Goal: Check status

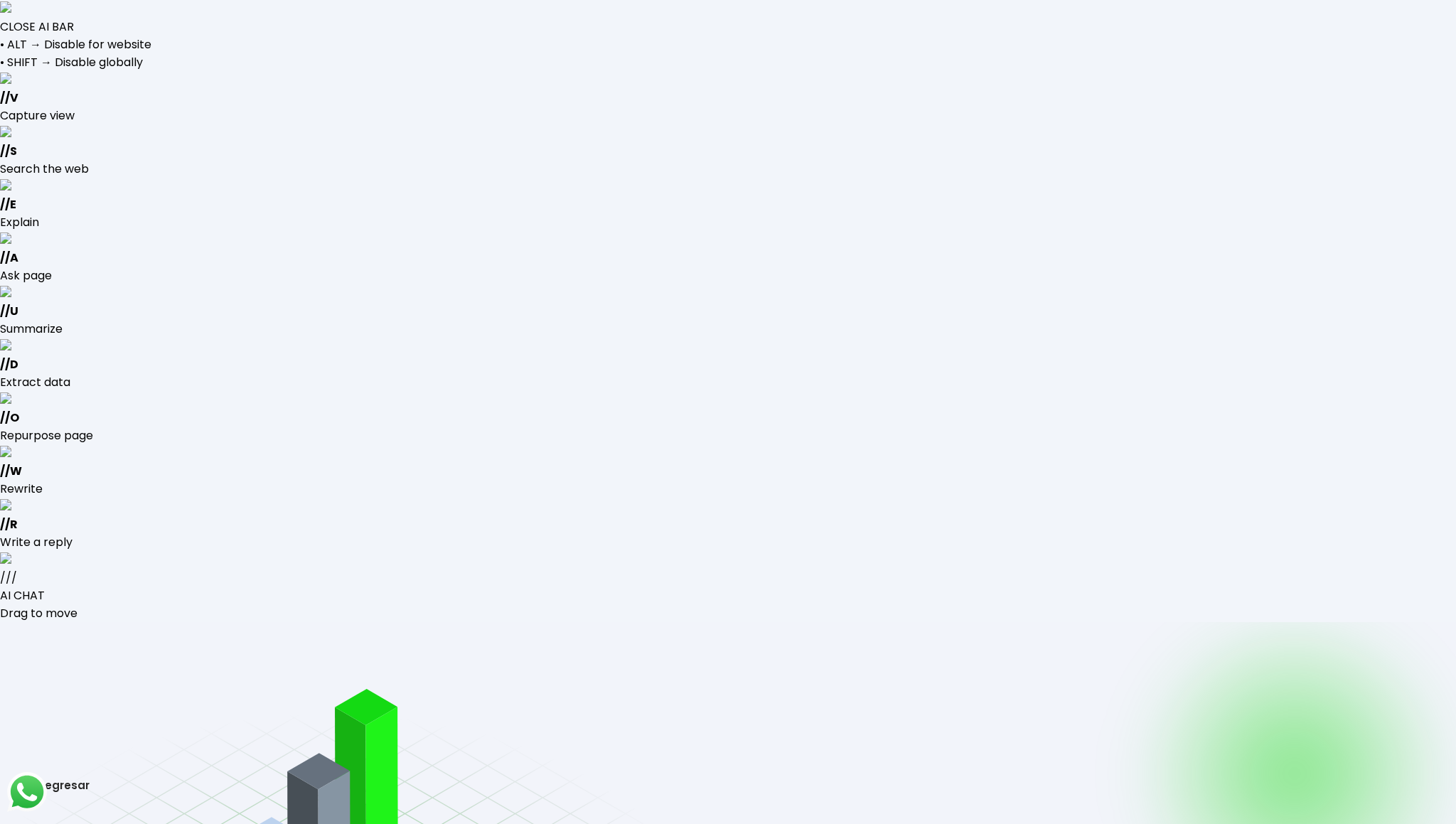
type input "[EMAIL_ADDRESS][DOMAIN_NAME]"
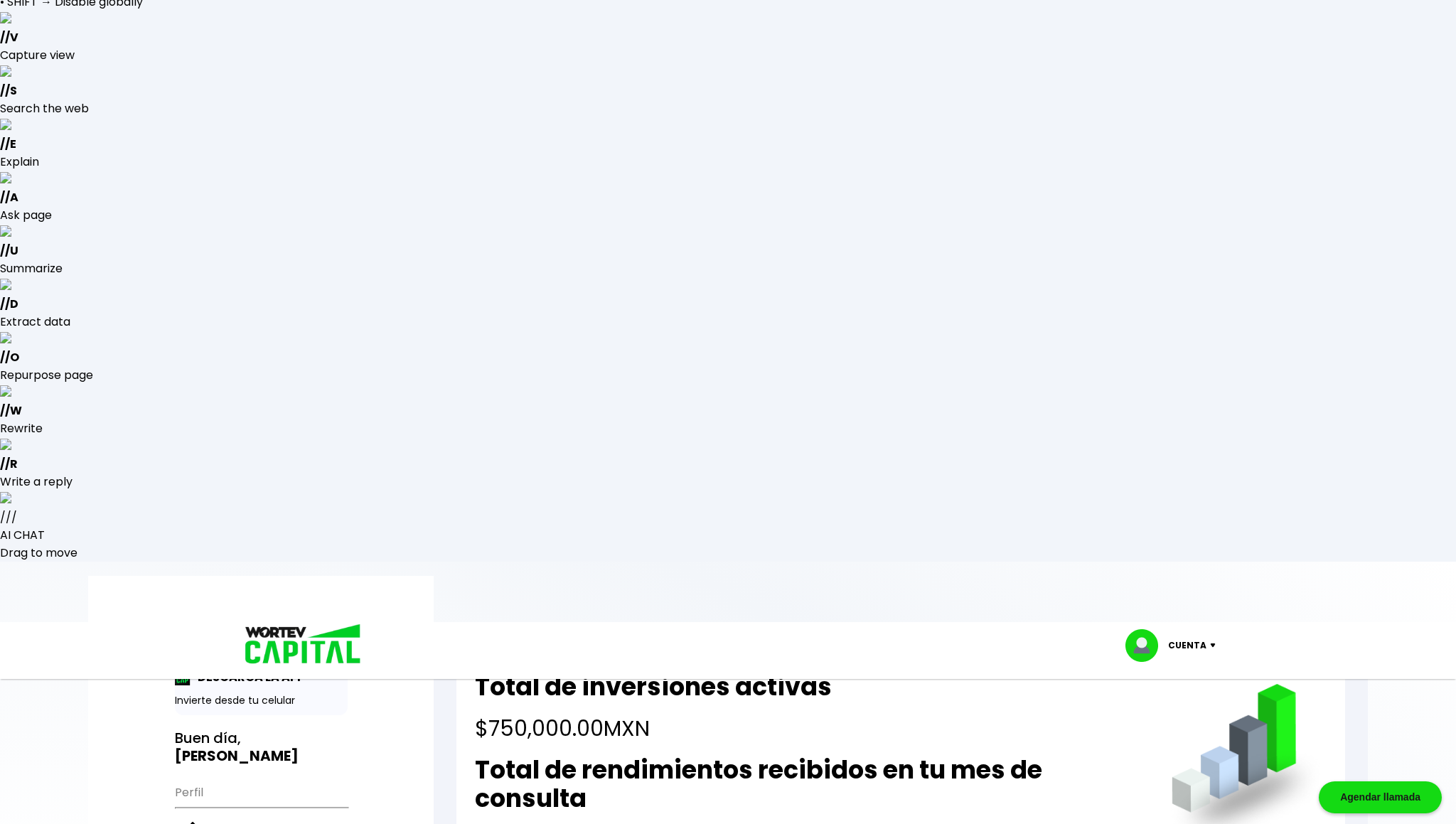
scroll to position [70, 0]
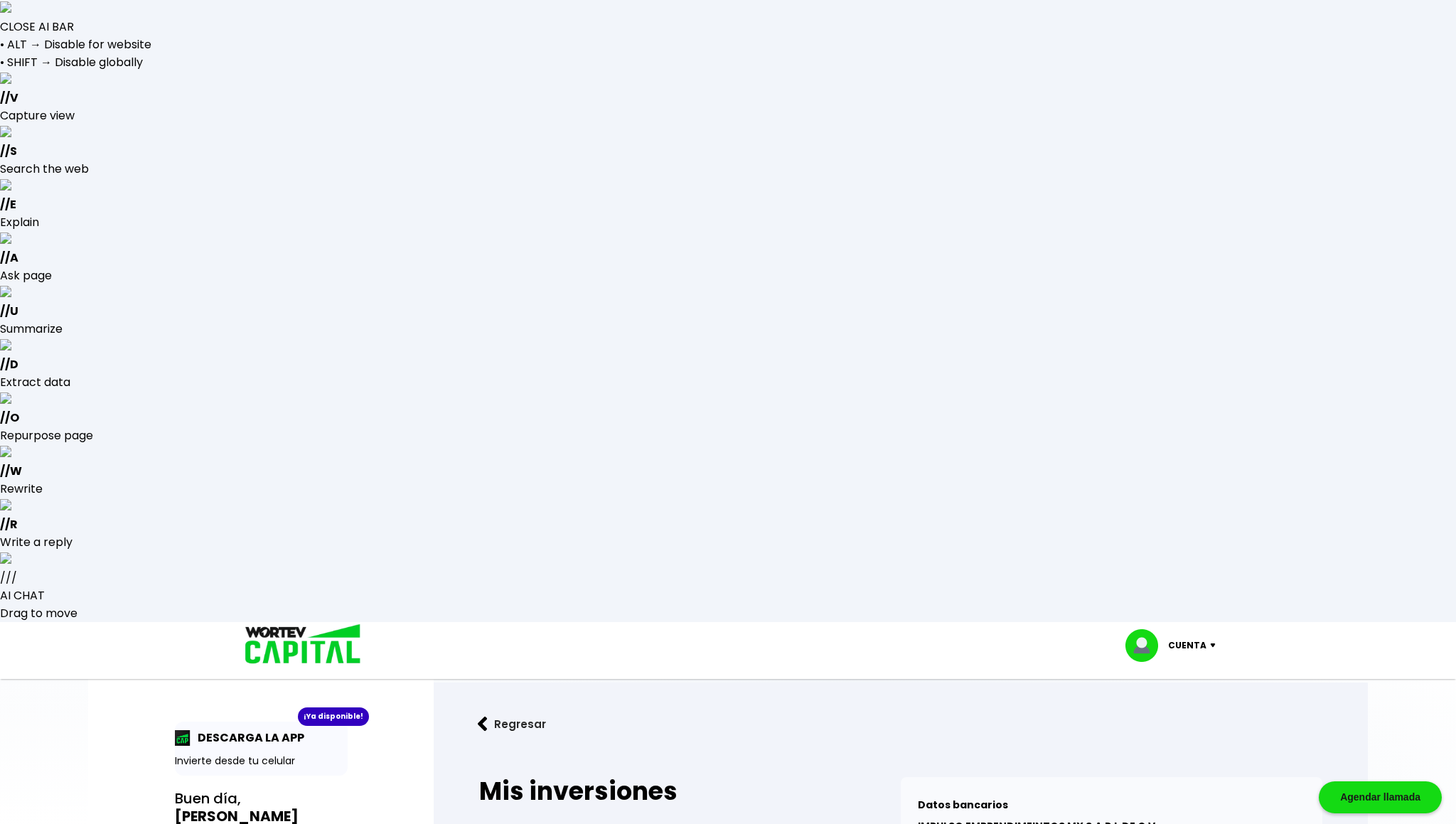
scroll to position [301, 0]
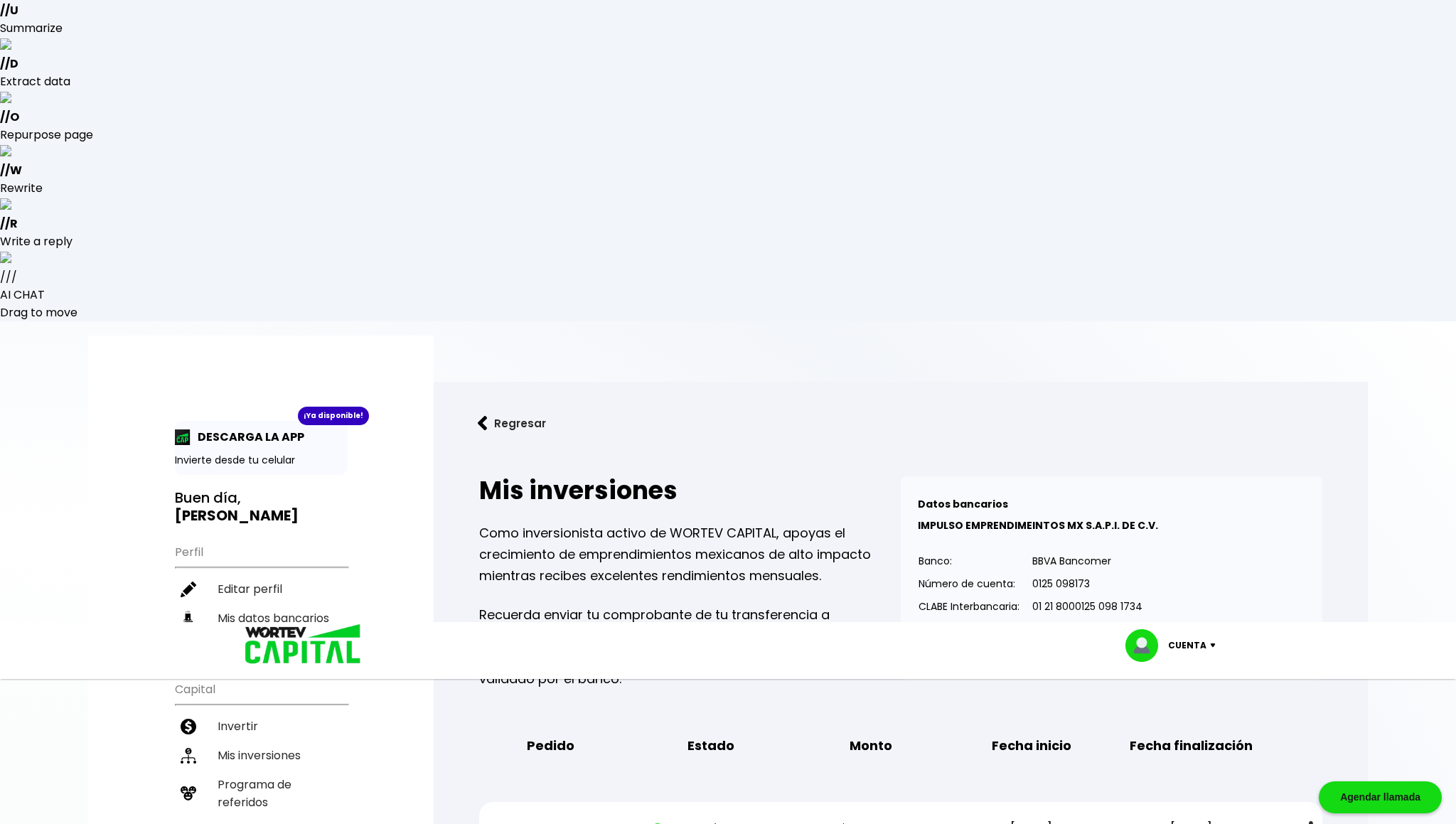
click at [1309, 821] on img at bounding box center [1311, 828] width 4 height 15
click at [978, 802] on div "41371 Inversión activa $10,000.00 [DATE] [DATE] Estado de cuenta" at bounding box center [901, 829] width 843 height 53
drag, startPoint x: 993, startPoint y: 384, endPoint x: 1081, endPoint y: 378, distance: 88.2
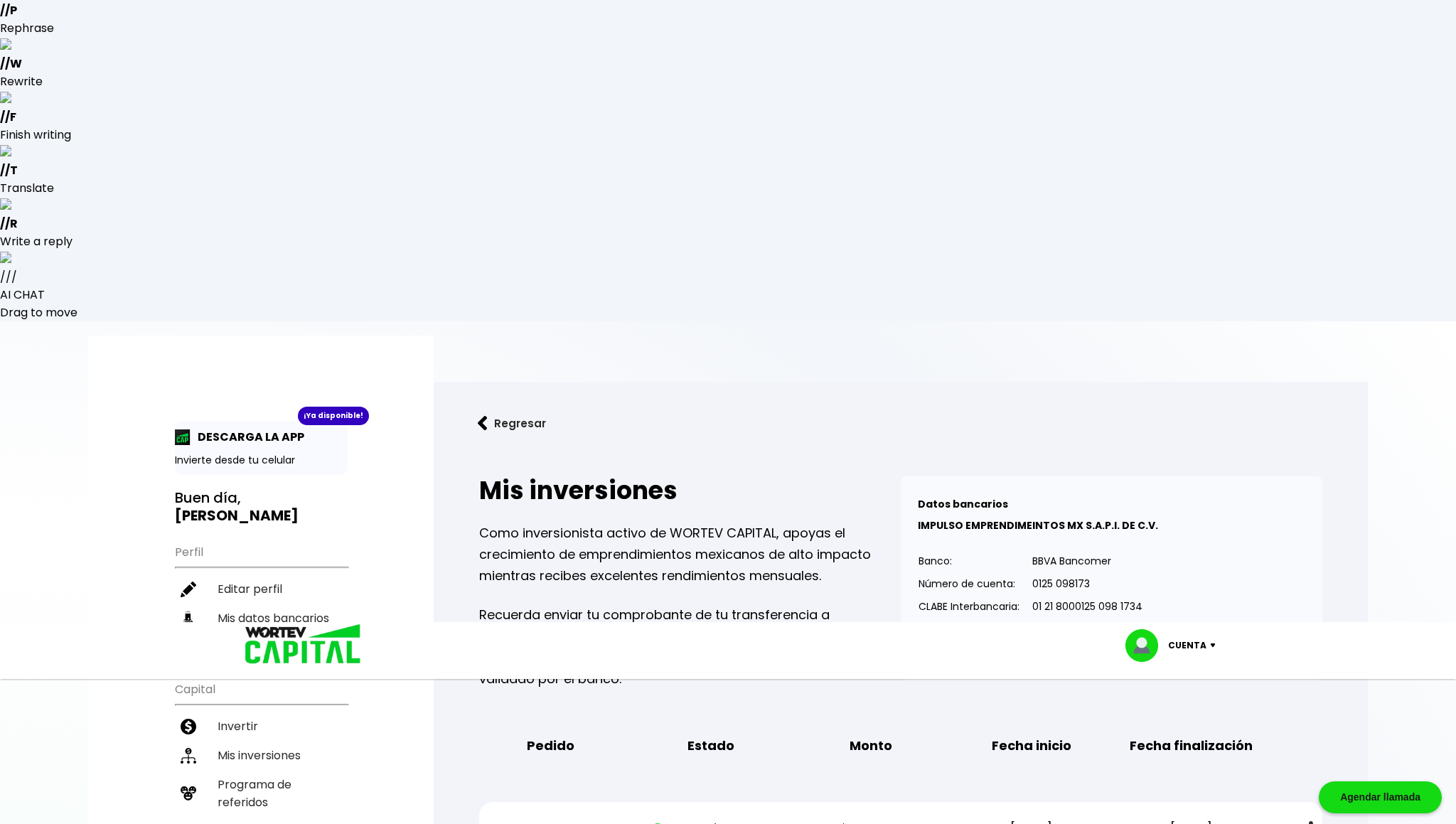
drag, startPoint x: 995, startPoint y: 467, endPoint x: 1073, endPoint y: 467, distance: 78.0
drag, startPoint x: 995, startPoint y: 551, endPoint x: 1072, endPoint y: 559, distance: 77.4
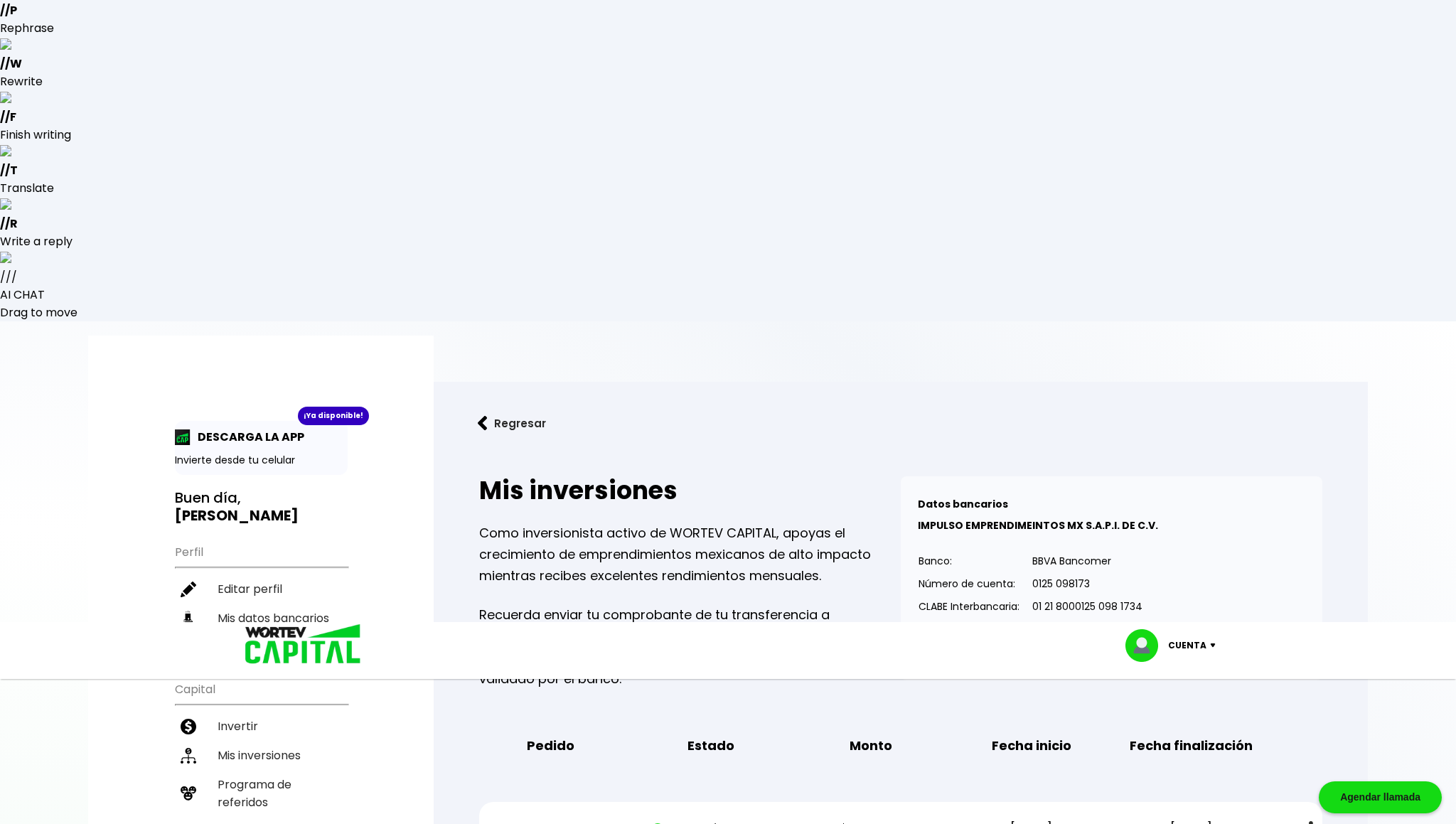
drag, startPoint x: 1002, startPoint y: 294, endPoint x: 1064, endPoint y: 296, distance: 62.0
drag, startPoint x: 995, startPoint y: 552, endPoint x: 1063, endPoint y: 560, distance: 68.5
